Goal: Transaction & Acquisition: Purchase product/service

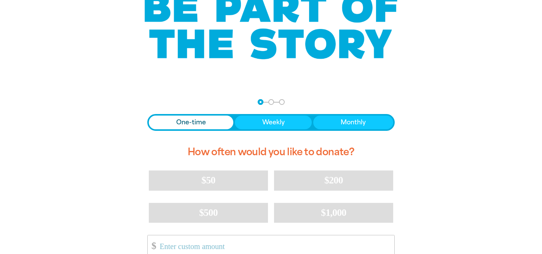
click at [180, 121] on span "One-time" at bounding box center [191, 122] width 30 height 9
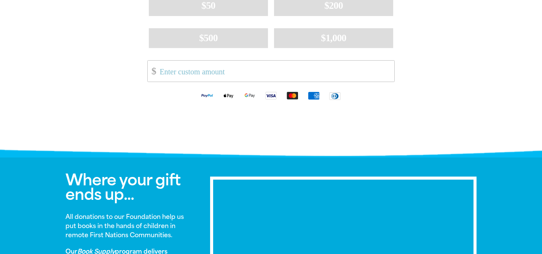
scroll to position [274, 0]
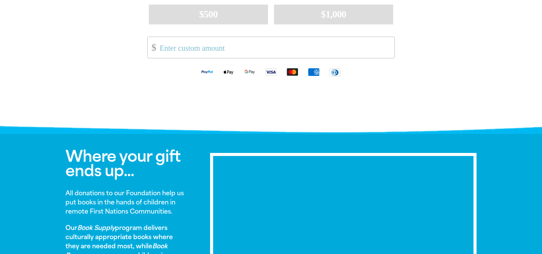
click at [294, 71] on img "Available payment methods" at bounding box center [292, 71] width 21 height 9
click at [247, 54] on input "Other Amount" at bounding box center [275, 47] width 240 height 21
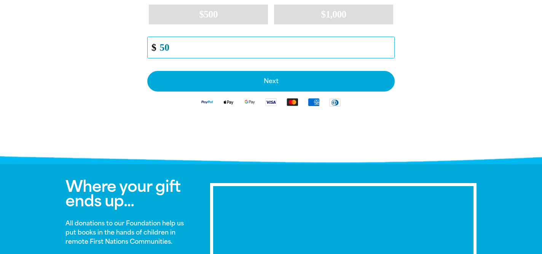
type input "50"
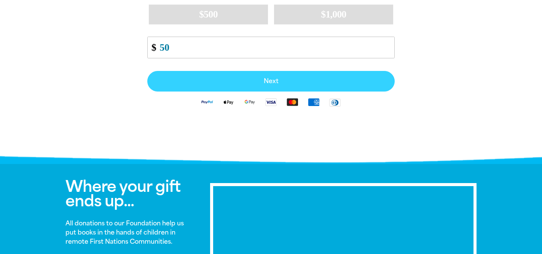
click at [284, 79] on span "Next" at bounding box center [271, 81] width 231 height 6
select select "AU"
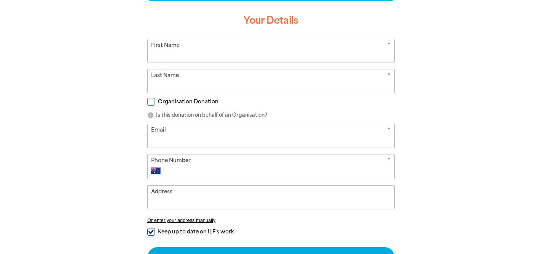
scroll to position [200, 0]
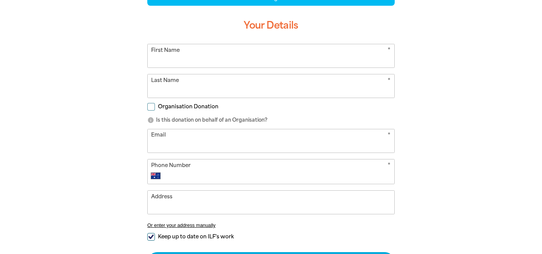
click at [287, 60] on input "First Name" at bounding box center [271, 55] width 247 height 23
type input "[PERSON_NAME]"
type input "[PERSON_NAME] OAM"
type input "[EMAIL_ADDRESS][DOMAIN_NAME]"
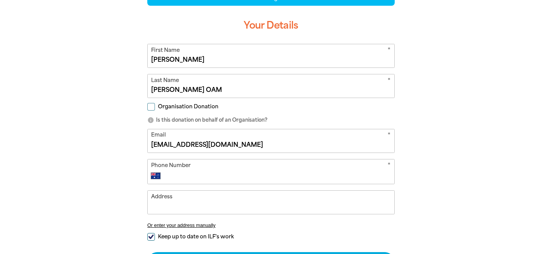
type input "0404 075 924"
type input "[STREET_ADDRESS][PERSON_NAME]"
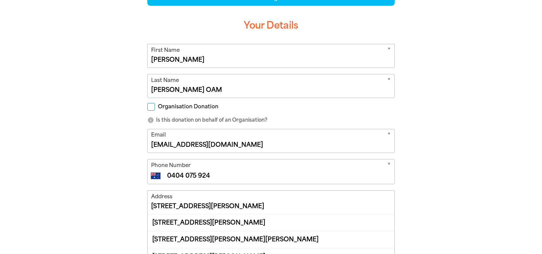
click at [469, 70] on div "arrow_back Back Step 1 Step 2 Step 3 Donating $50 Your Details * First Name [PE…" at bounding box center [271, 181] width 457 height 431
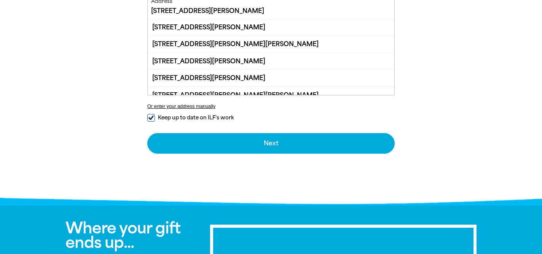
scroll to position [398, 0]
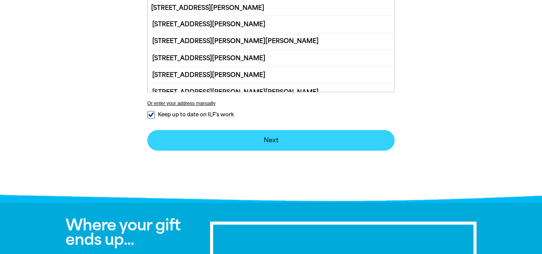
click at [316, 140] on button "Next chevron_right" at bounding box center [270, 140] width 247 height 21
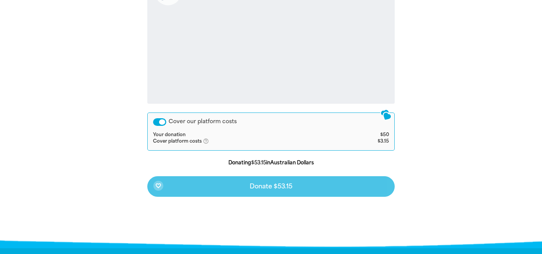
scroll to position [341, 0]
